Goal: Transaction & Acquisition: Download file/media

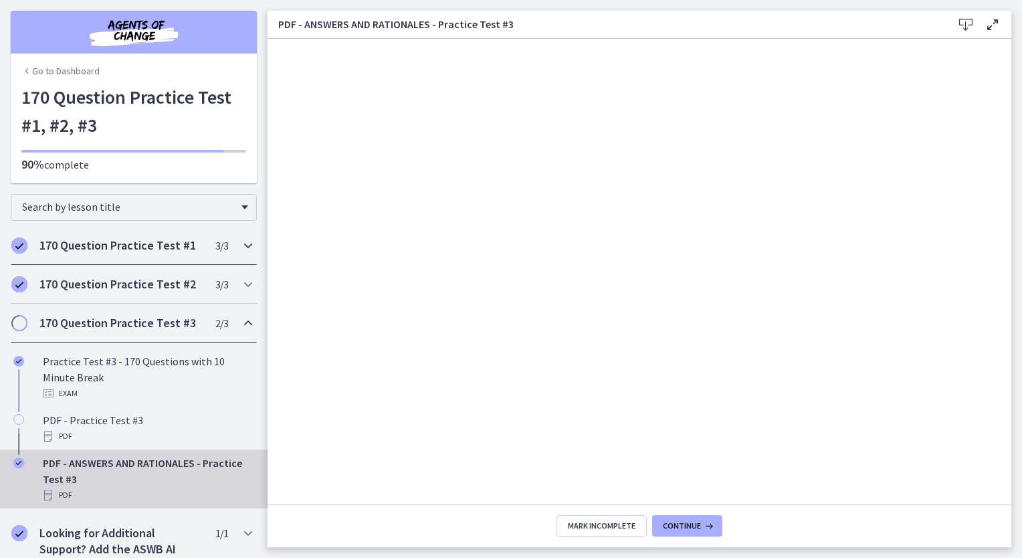
click at [160, 247] on h2 "170 Question Practice Test #1" at bounding box center [120, 246] width 163 height 16
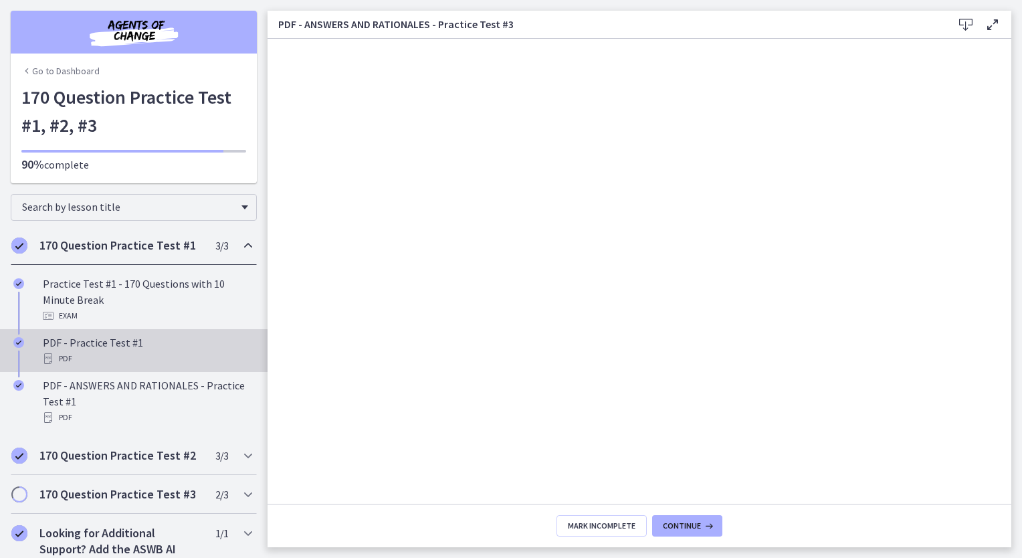
click at [148, 361] on div "PDF" at bounding box center [147, 359] width 209 height 16
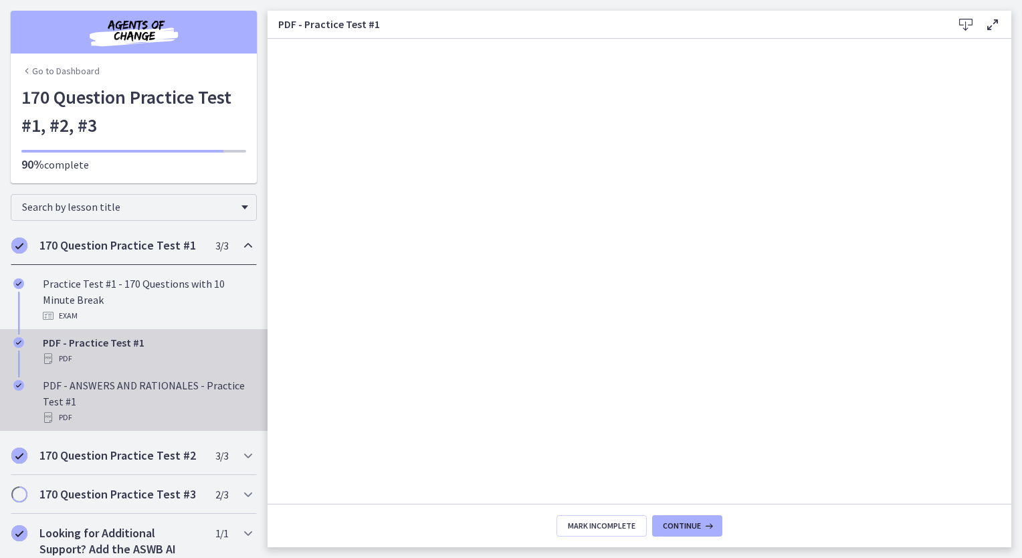
click at [145, 403] on div "PDF - ANSWERS AND RATIONALES - Practice Test #1 PDF" at bounding box center [147, 401] width 209 height 48
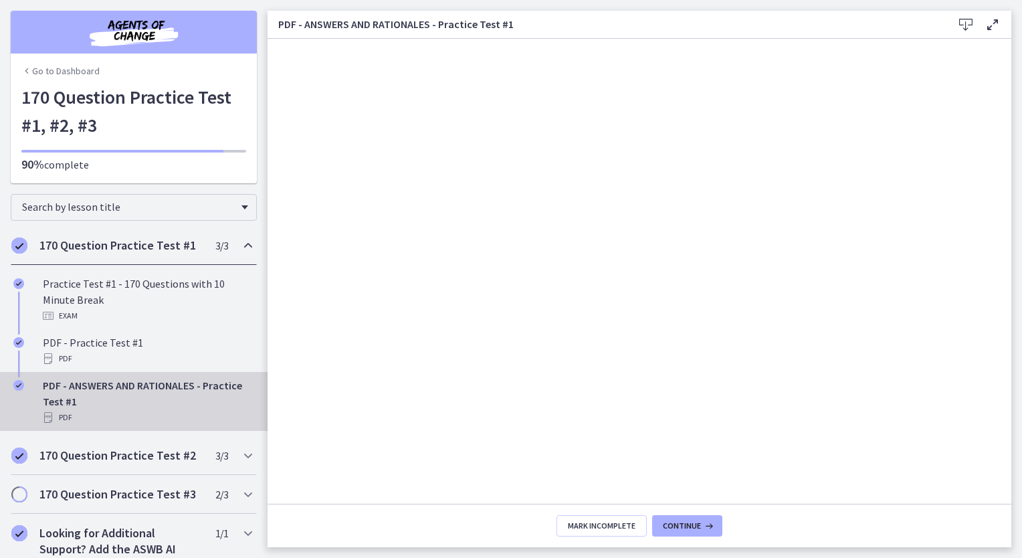
click at [962, 29] on icon at bounding box center [966, 25] width 16 height 16
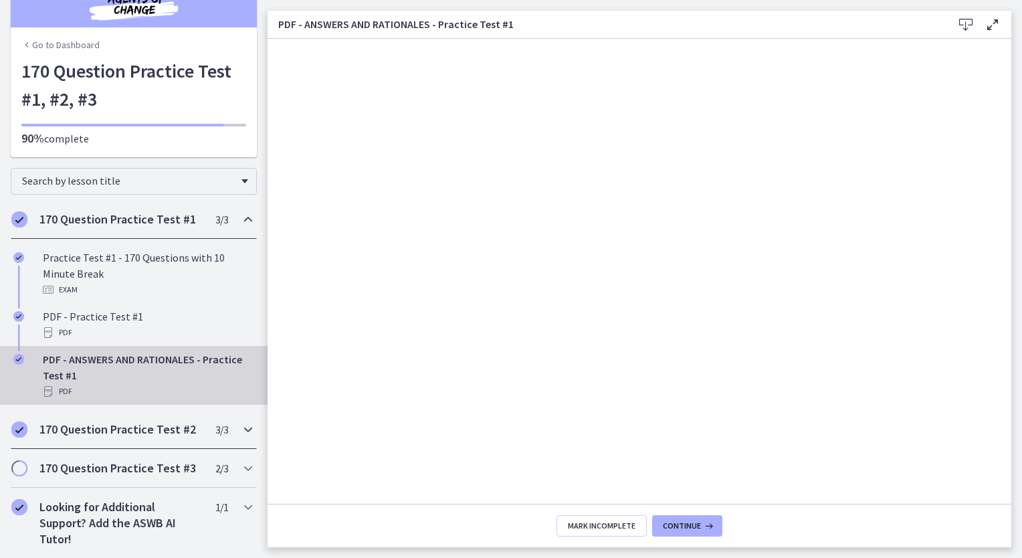
click at [158, 434] on h2 "170 Question Practice Test #2" at bounding box center [120, 430] width 163 height 16
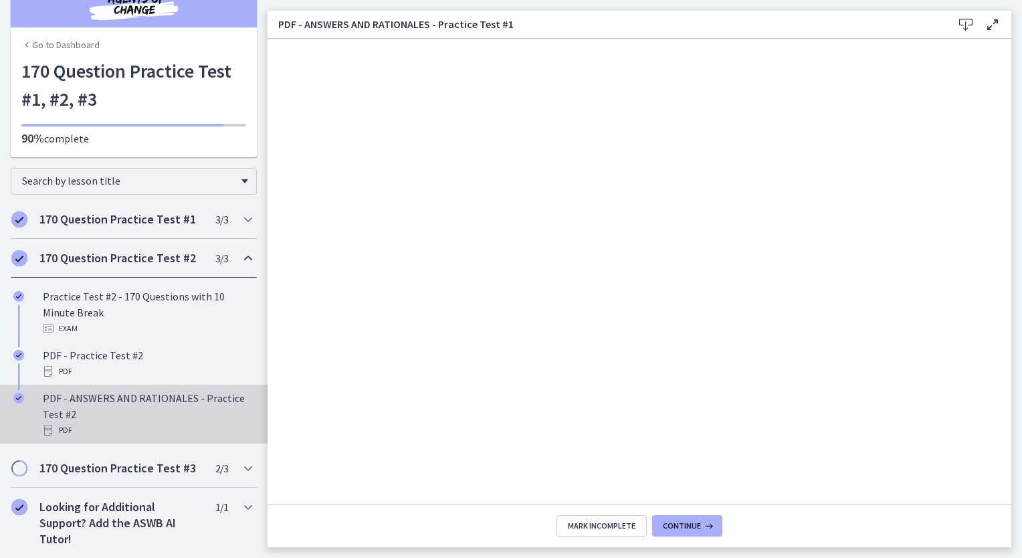
click at [157, 415] on div "PDF - ANSWERS AND RATIONALES - Practice Test #2 PDF" at bounding box center [147, 414] width 209 height 48
click at [963, 27] on icon at bounding box center [966, 25] width 16 height 16
click at [165, 479] on div "170 Question Practice Test #3 2 / 3 Completed" at bounding box center [134, 468] width 246 height 39
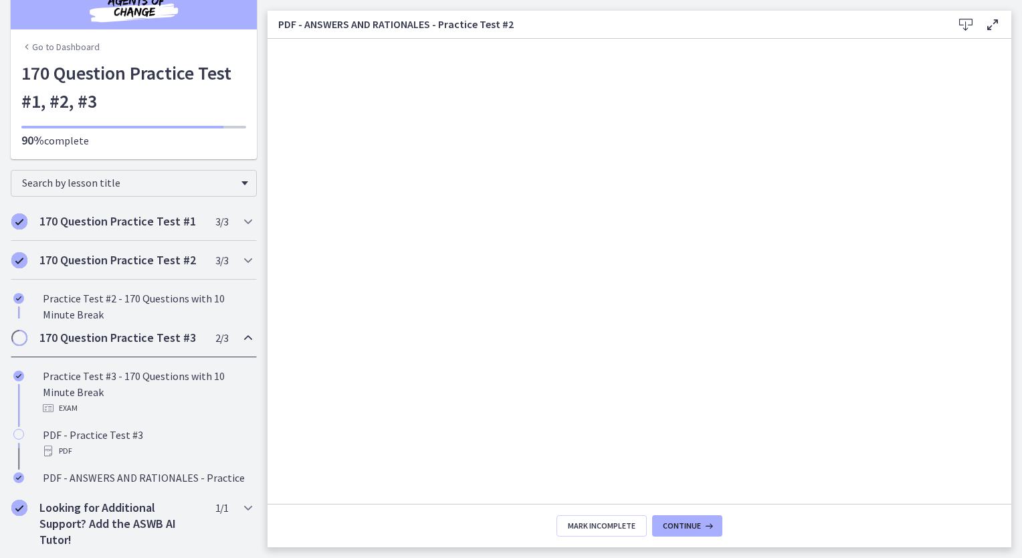
scroll to position [26, 0]
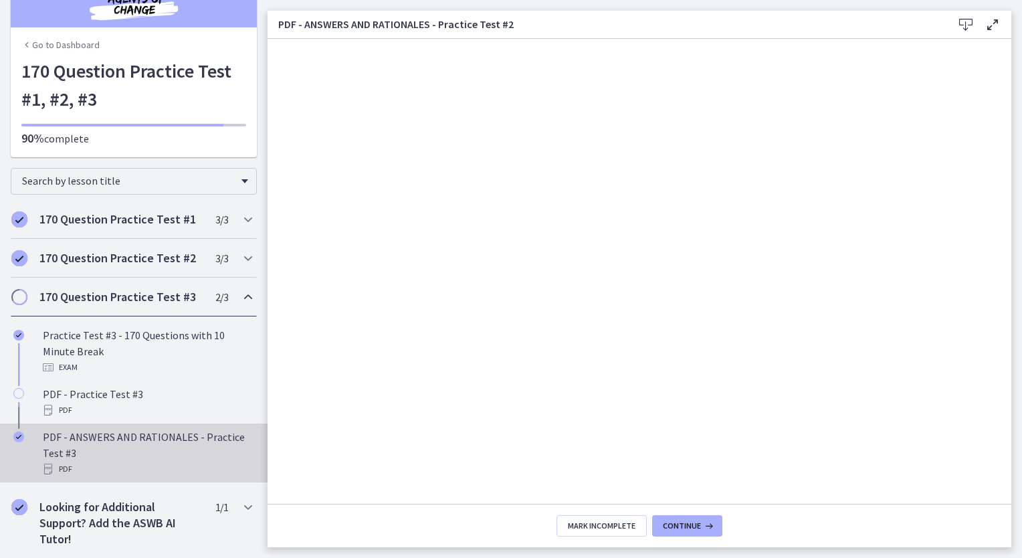
click at [163, 448] on div "PDF - ANSWERS AND RATIONALES - Practice Test #3 PDF" at bounding box center [147, 453] width 209 height 48
click at [969, 25] on icon at bounding box center [966, 25] width 16 height 16
click at [150, 222] on h2 "170 Question Practice Test #1" at bounding box center [120, 219] width 163 height 16
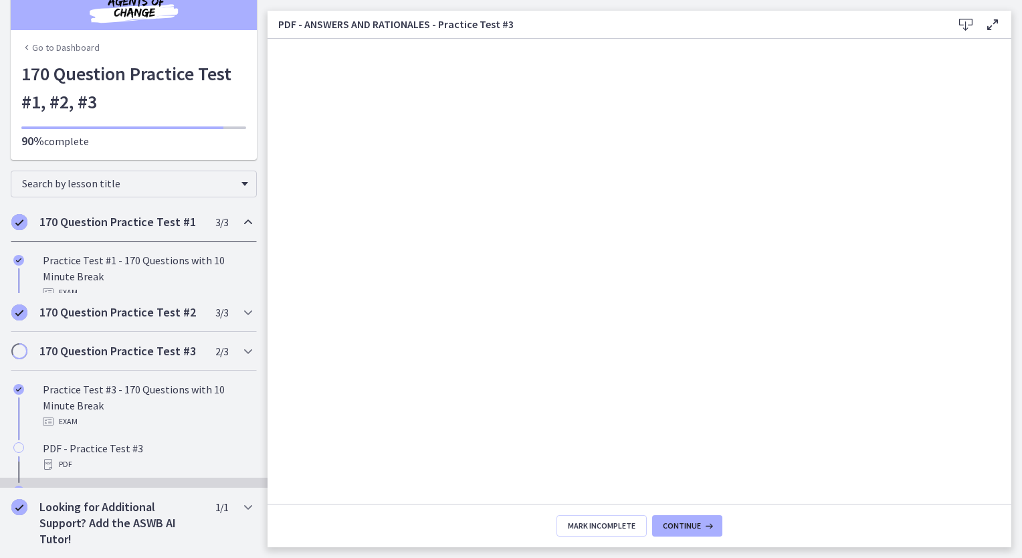
scroll to position [26, 0]
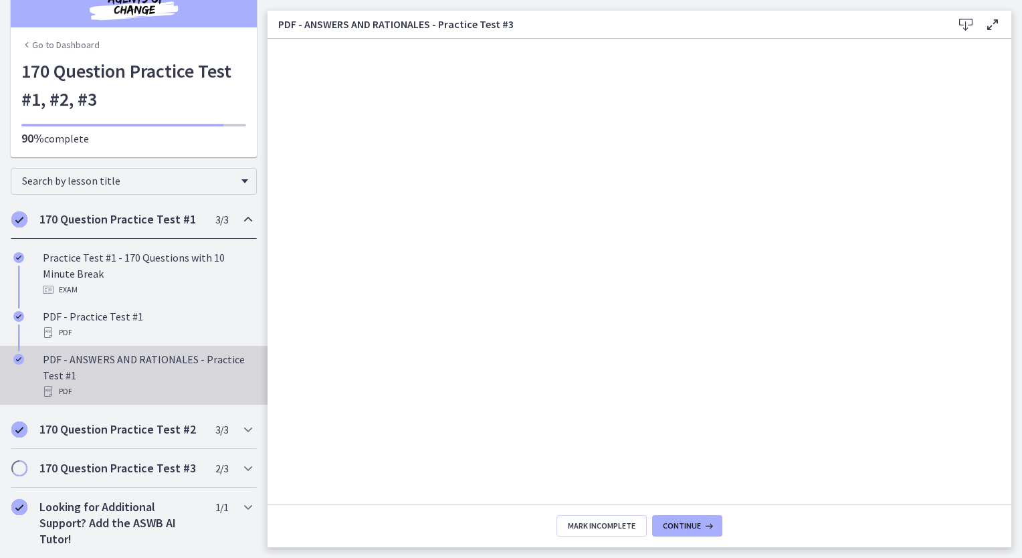
click at [163, 388] on div "PDF" at bounding box center [147, 391] width 209 height 16
click at [162, 434] on h2 "170 Question Practice Test #2" at bounding box center [120, 430] width 163 height 16
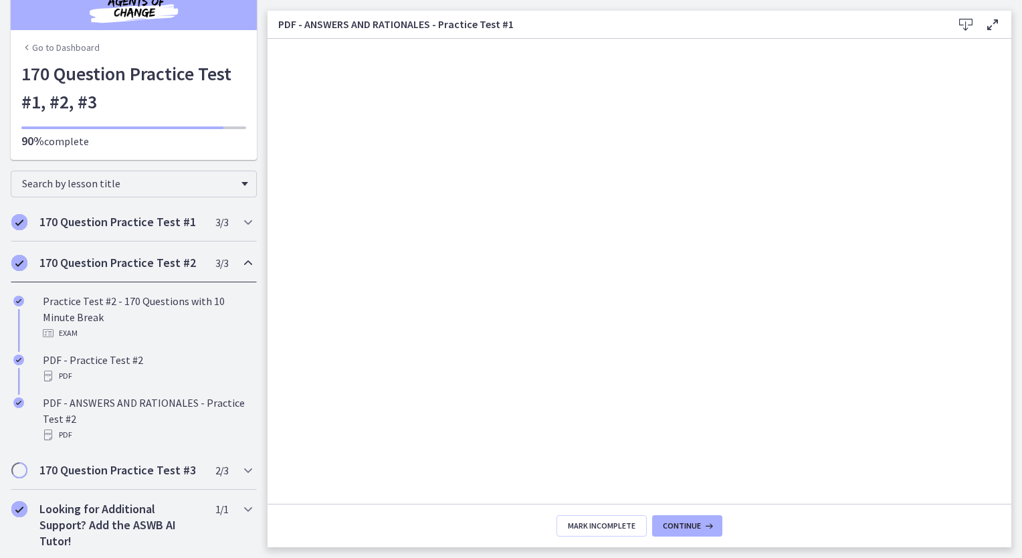
scroll to position [26, 0]
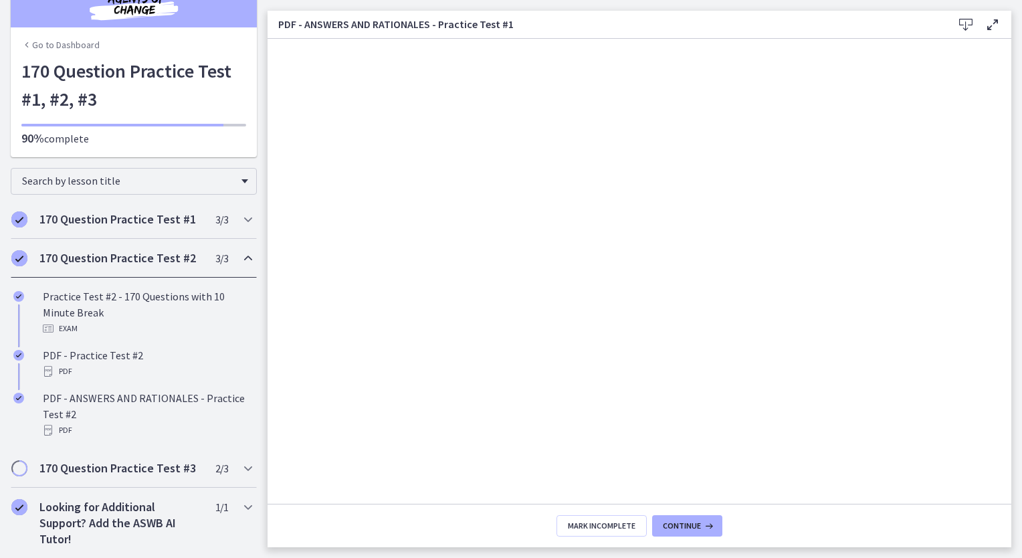
click at [170, 256] on h2 "170 Question Practice Test #2" at bounding box center [120, 258] width 163 height 16
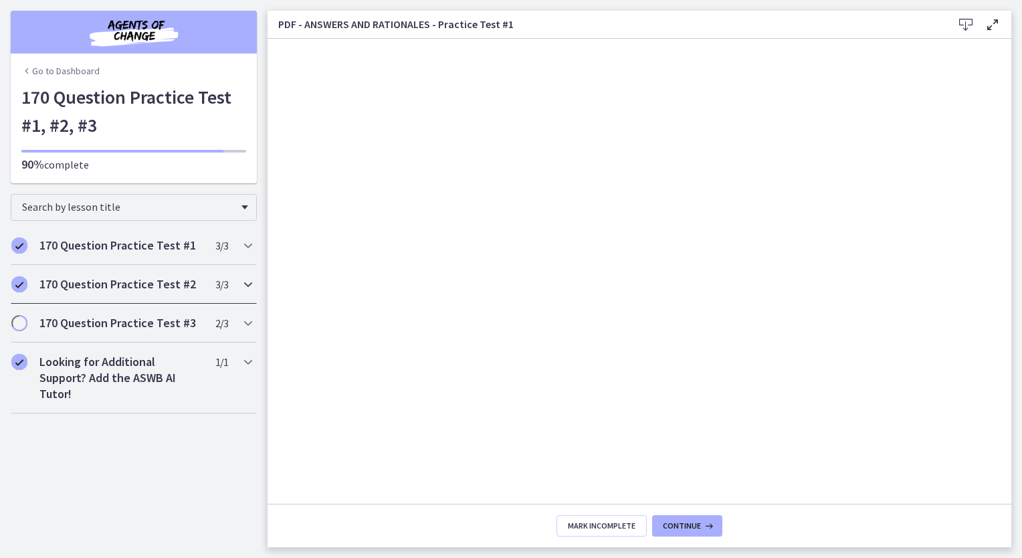
click at [169, 291] on h2 "170 Question Practice Test #2" at bounding box center [120, 284] width 163 height 16
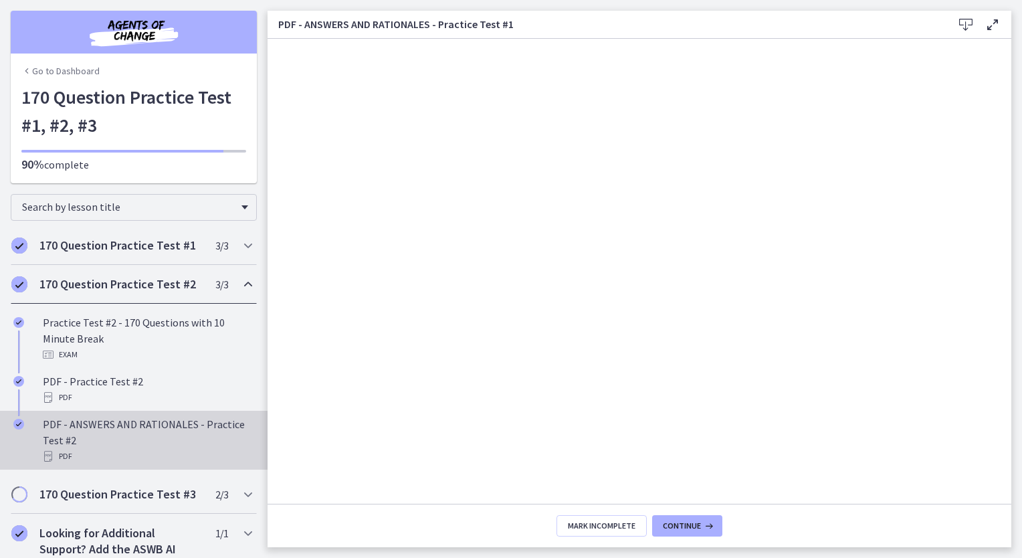
click at [161, 439] on div "PDF - ANSWERS AND RATIONALES - Practice Test #2 PDF" at bounding box center [147, 440] width 209 height 48
